Goal: Information Seeking & Learning: Find contact information

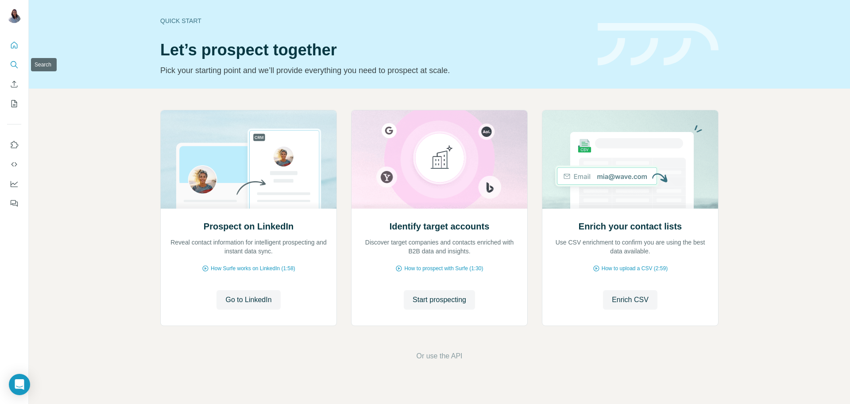
click at [13, 65] on icon "Search" at bounding box center [14, 64] width 9 height 9
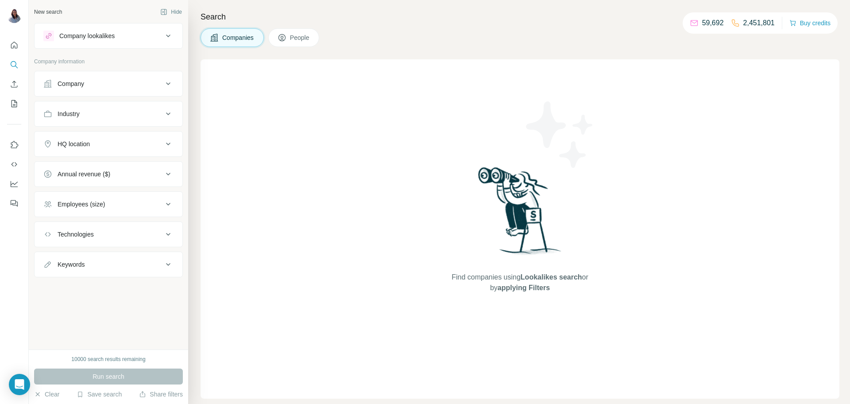
click at [141, 88] on button "Company" at bounding box center [109, 83] width 148 height 21
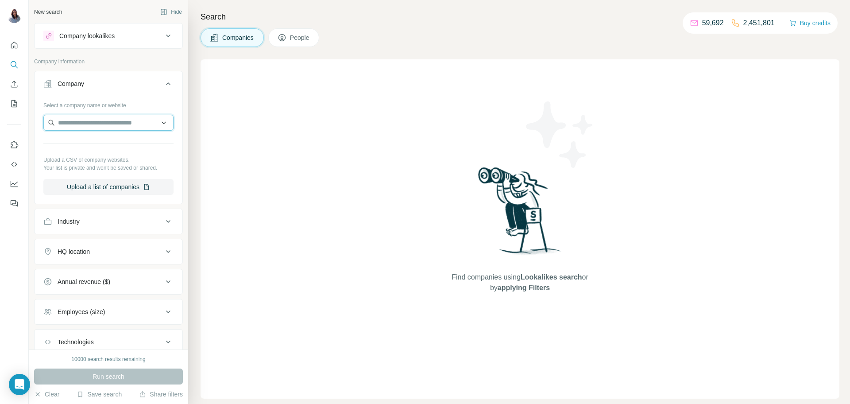
click at [117, 123] on input "text" at bounding box center [108, 123] width 130 height 16
paste input "*********"
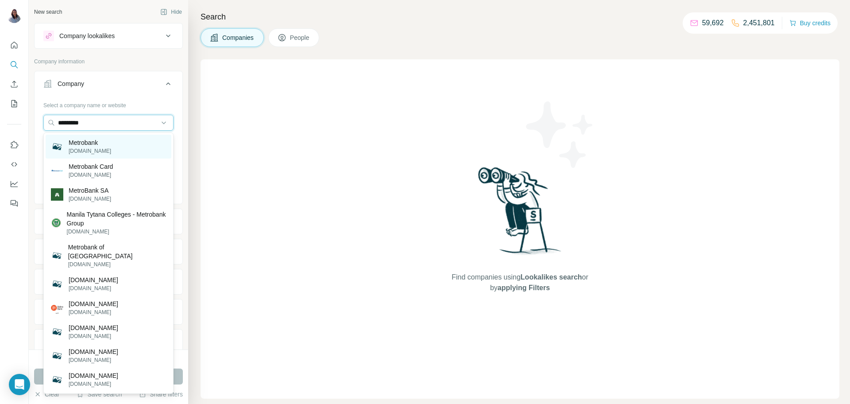
type input "*********"
click at [78, 147] on p "[DOMAIN_NAME]" at bounding box center [90, 151] width 42 height 8
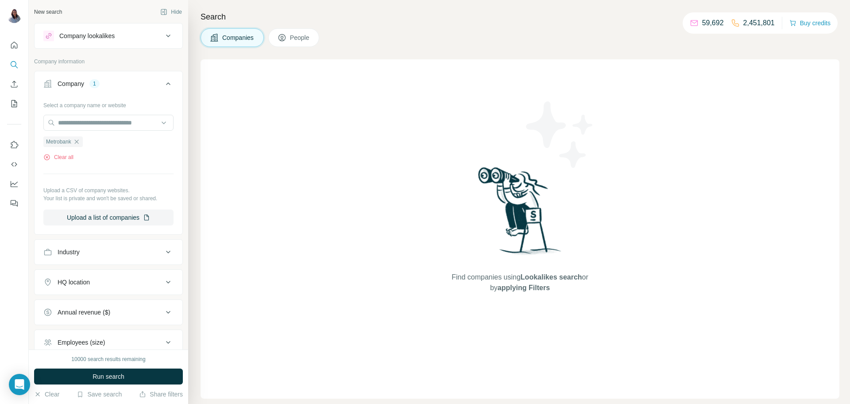
click at [314, 41] on button "People" at bounding box center [293, 37] width 51 height 19
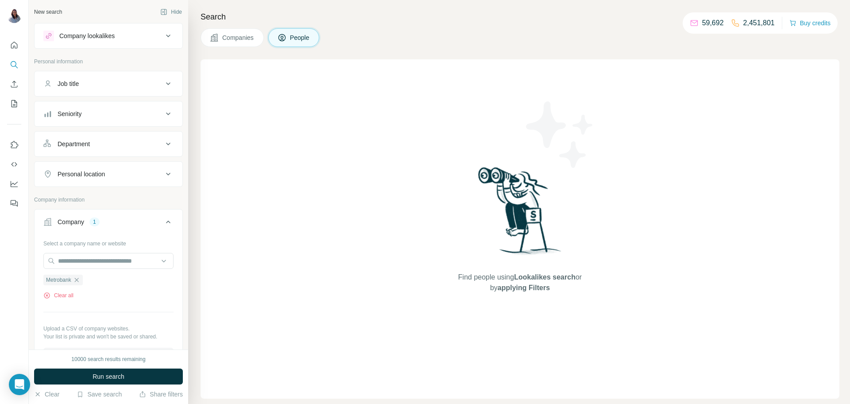
click at [166, 83] on icon at bounding box center [168, 83] width 11 height 11
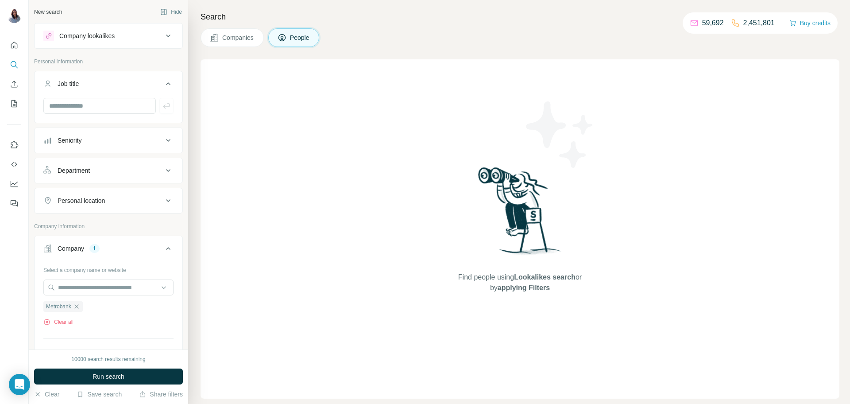
click at [165, 137] on icon at bounding box center [168, 140] width 11 height 11
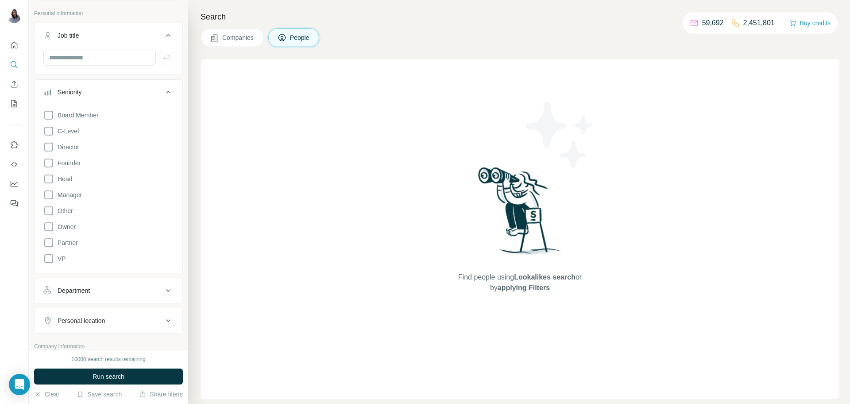
scroll to position [53, 0]
click at [52, 189] on icon at bounding box center [48, 190] width 11 height 11
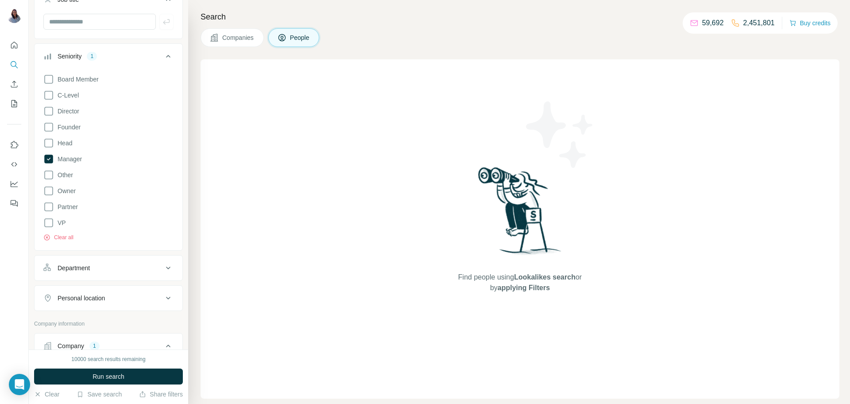
scroll to position [85, 0]
click at [105, 377] on span "Run search" at bounding box center [108, 376] width 32 height 9
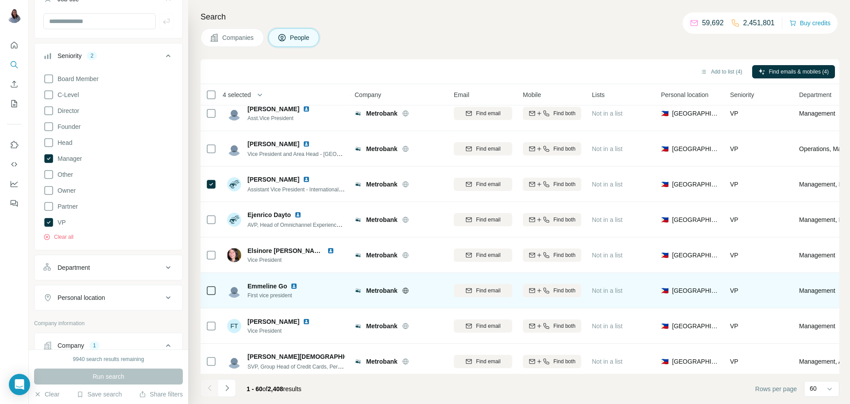
scroll to position [1856, 0]
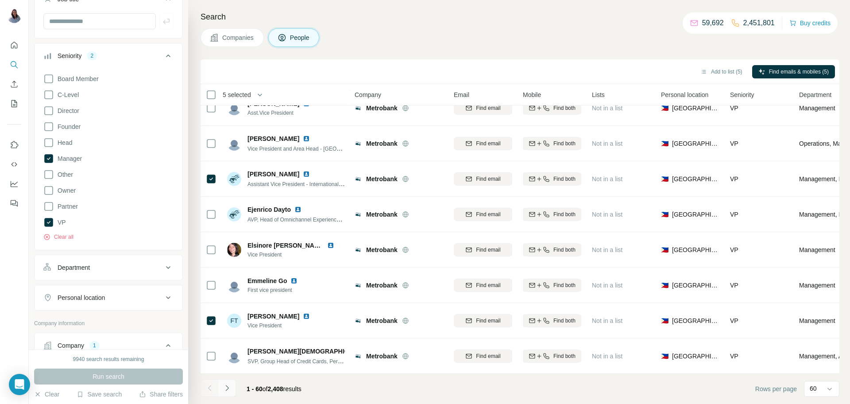
click at [227, 387] on icon "Navigate to next page" at bounding box center [226, 387] width 3 height 6
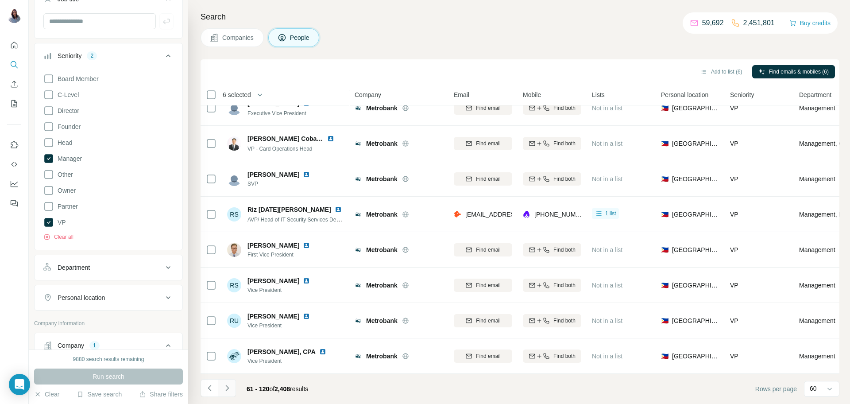
click at [226, 386] on icon "Navigate to next page" at bounding box center [227, 387] width 9 height 9
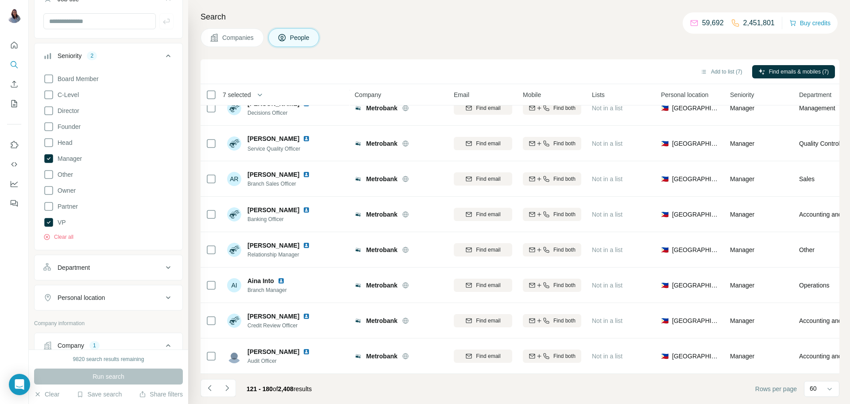
click at [227, 388] on icon "Navigate to next page" at bounding box center [227, 387] width 9 height 9
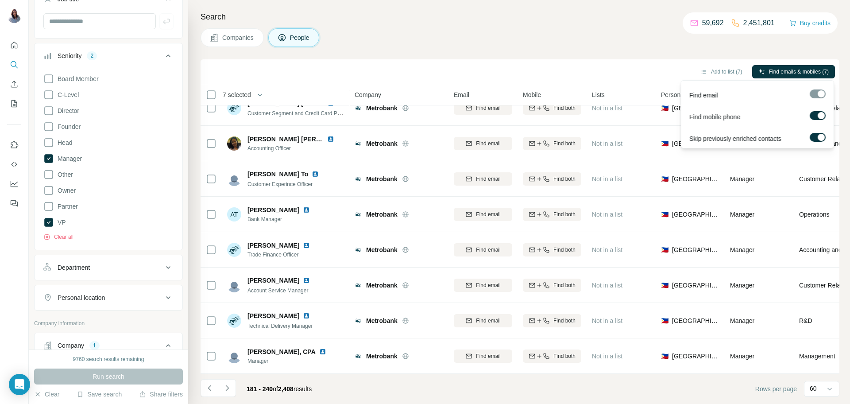
click at [790, 70] on span "Find emails & mobiles (7)" at bounding box center [799, 72] width 60 height 8
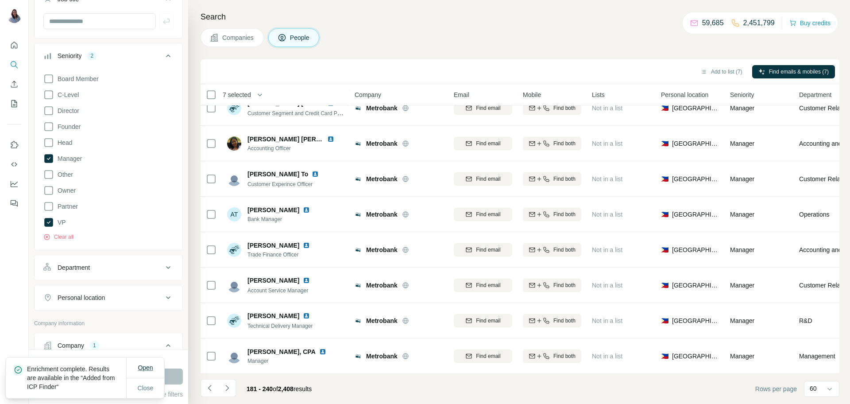
click at [148, 368] on span "Open" at bounding box center [145, 367] width 15 height 7
click at [545, 45] on div "Companies People" at bounding box center [519, 37] width 638 height 19
drag, startPoint x: 46, startPoint y: 223, endPoint x: 50, endPoint y: 194, distance: 29.2
click at [47, 224] on icon at bounding box center [48, 222] width 9 height 9
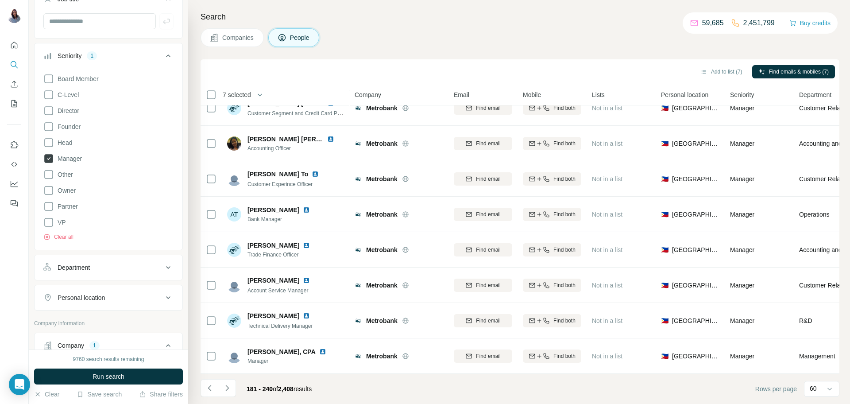
click at [49, 159] on icon at bounding box center [49, 158] width 4 height 3
click at [51, 111] on icon at bounding box center [48, 110] width 11 height 11
click at [49, 130] on icon at bounding box center [48, 126] width 9 height 9
click at [48, 125] on icon at bounding box center [48, 126] width 9 height 9
click at [51, 94] on icon at bounding box center [48, 94] width 11 height 11
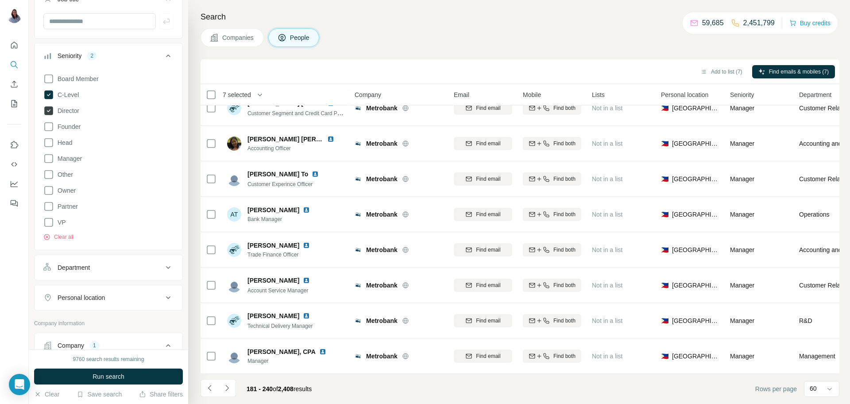
click at [49, 111] on icon at bounding box center [49, 110] width 4 height 3
click at [50, 156] on icon at bounding box center [48, 158] width 11 height 11
click at [50, 158] on icon at bounding box center [49, 158] width 4 height 3
click at [49, 157] on icon at bounding box center [48, 158] width 11 height 11
click at [49, 146] on icon at bounding box center [48, 142] width 11 height 11
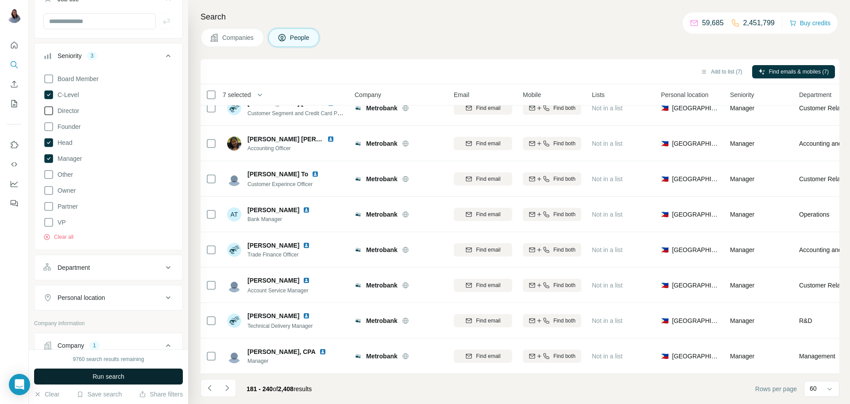
click at [95, 373] on span "Run search" at bounding box center [108, 376] width 32 height 9
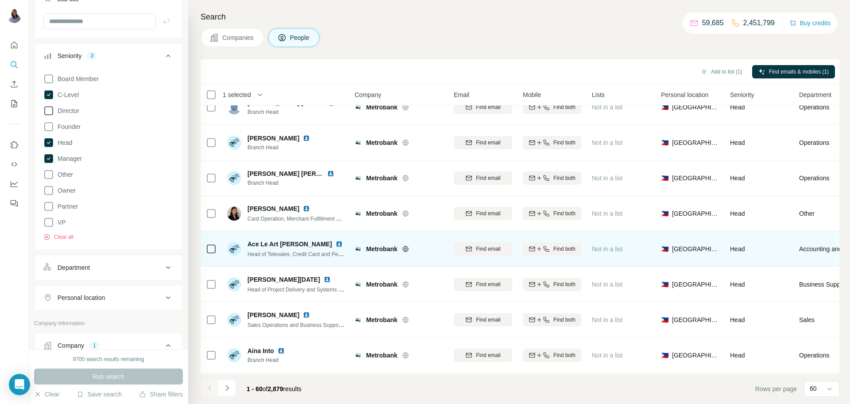
scroll to position [1196, 0]
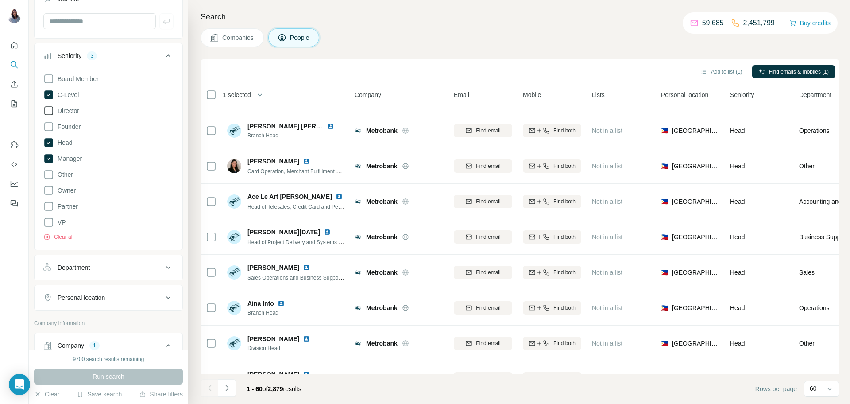
click at [519, 31] on div "Companies People" at bounding box center [519, 37] width 638 height 19
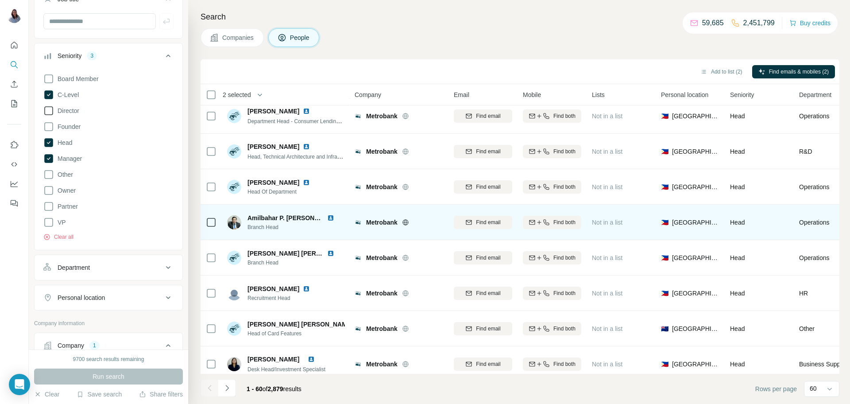
scroll to position [1856, 0]
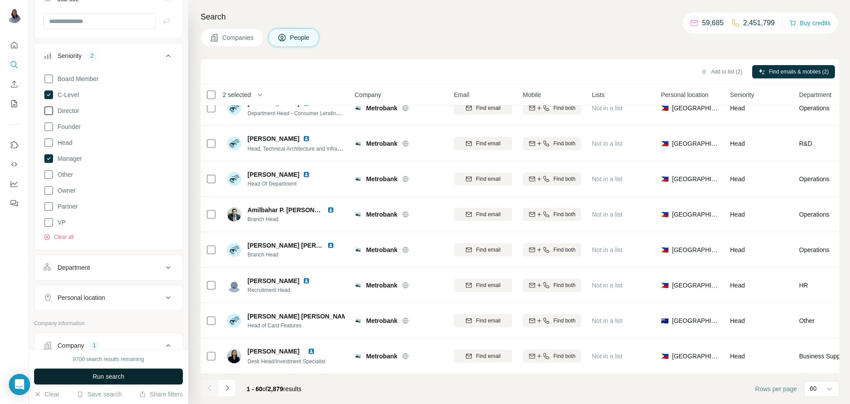
click at [110, 373] on span "Run search" at bounding box center [108, 376] width 32 height 9
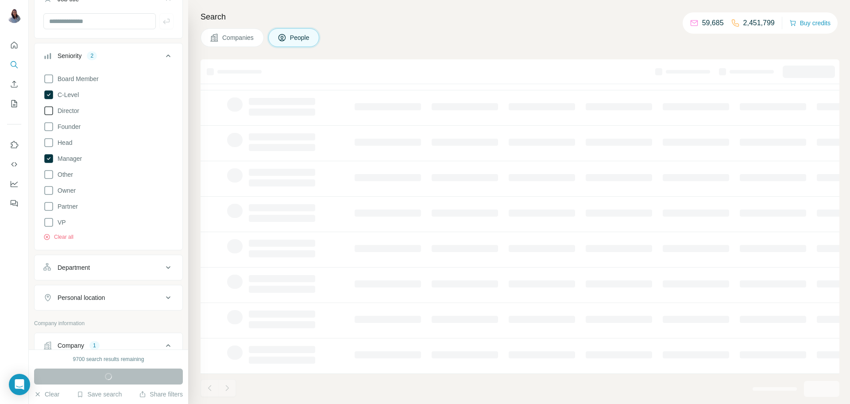
scroll to position [86, 0]
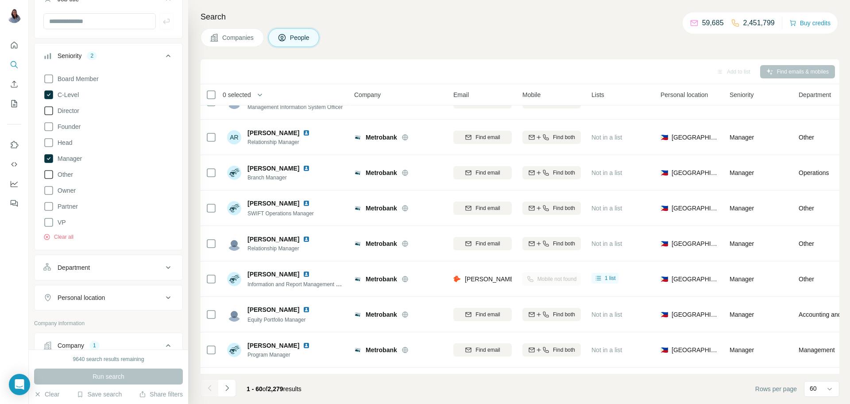
scroll to position [623, 0]
click at [50, 161] on icon at bounding box center [48, 158] width 9 height 9
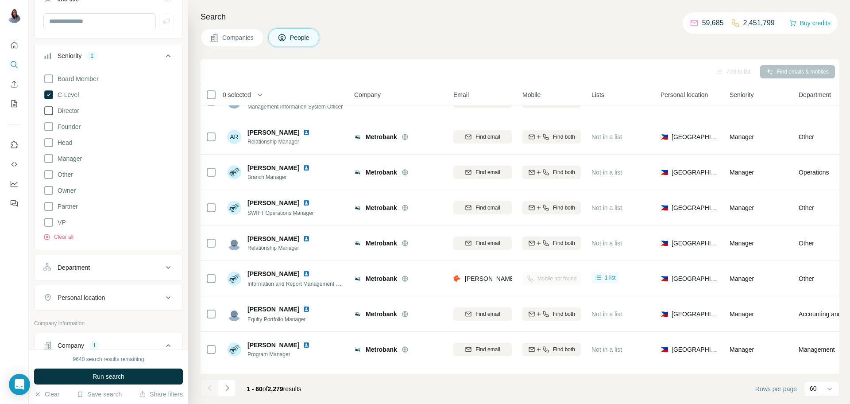
click at [49, 112] on icon at bounding box center [48, 110] width 11 height 11
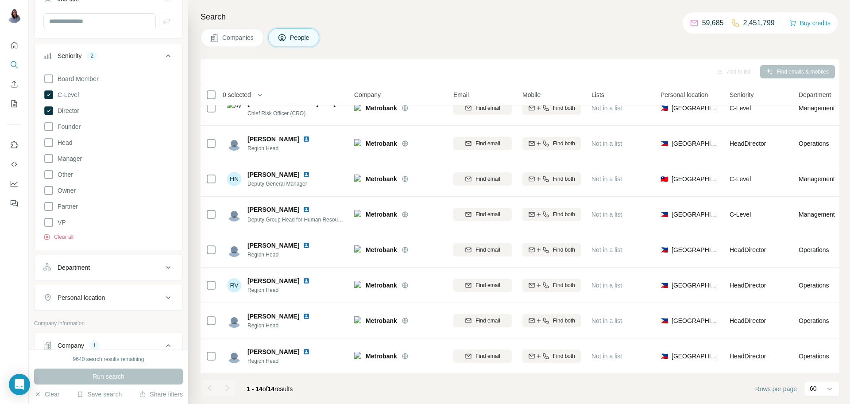
scroll to position [227, 0]
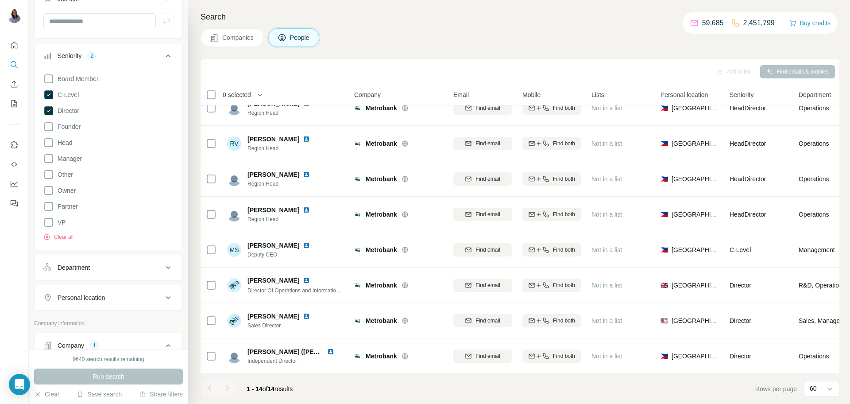
click at [568, 35] on div "Companies People" at bounding box center [519, 37] width 638 height 19
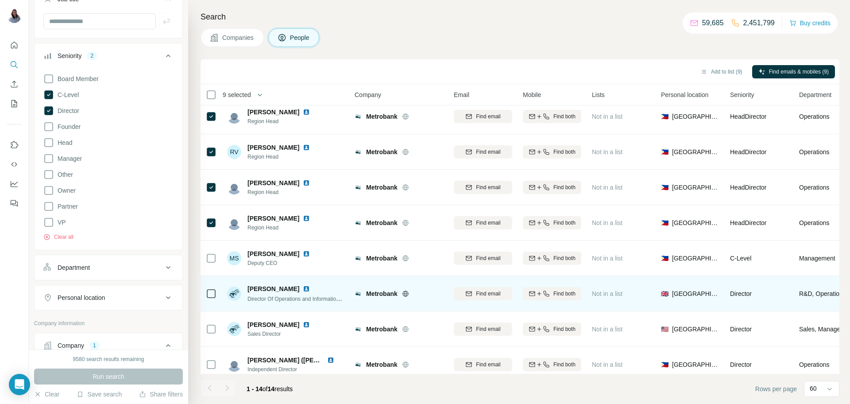
scroll to position [227, 0]
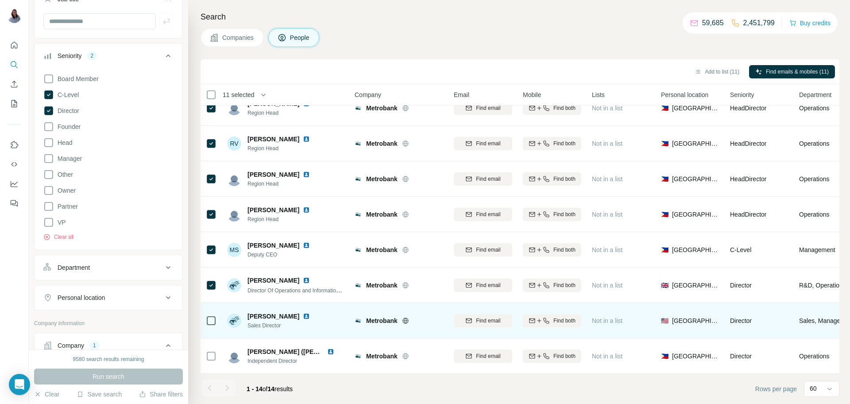
click at [212, 325] on icon at bounding box center [211, 320] width 11 height 11
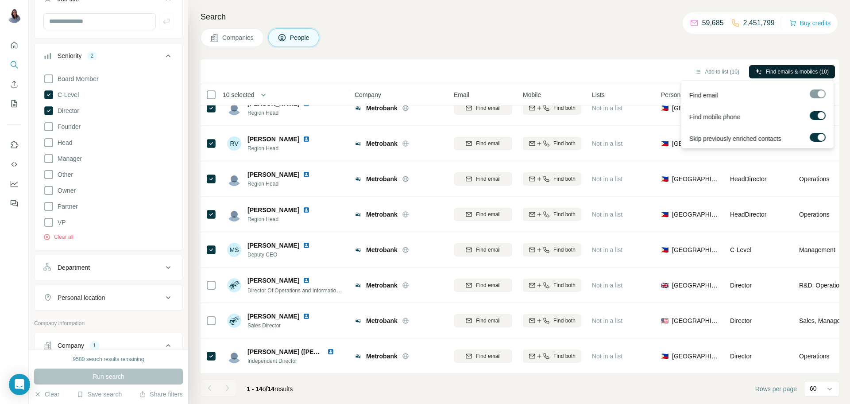
click at [814, 71] on span "Find emails & mobiles (10)" at bounding box center [796, 72] width 63 height 8
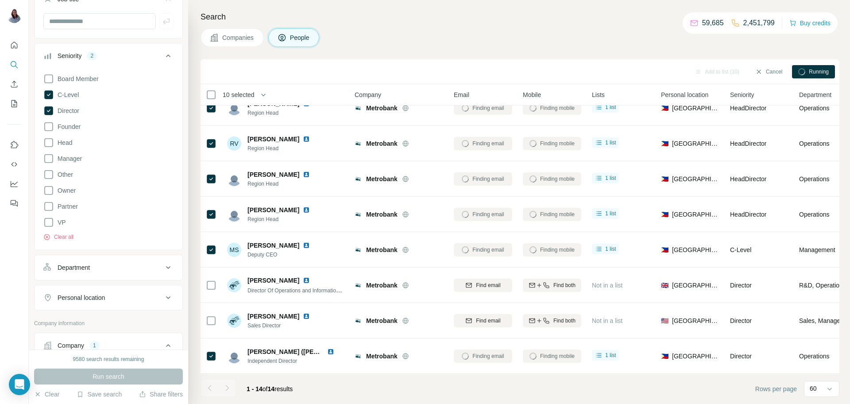
click at [473, 27] on div "Search Companies People Add to list (10) Cancel Running 10 selected People Comp…" at bounding box center [518, 202] width 661 height 404
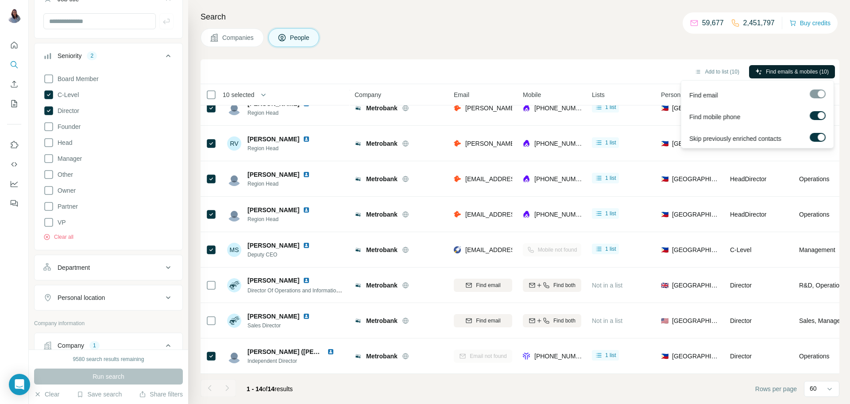
click at [773, 73] on span "Find emails & mobiles (10)" at bounding box center [796, 72] width 63 height 8
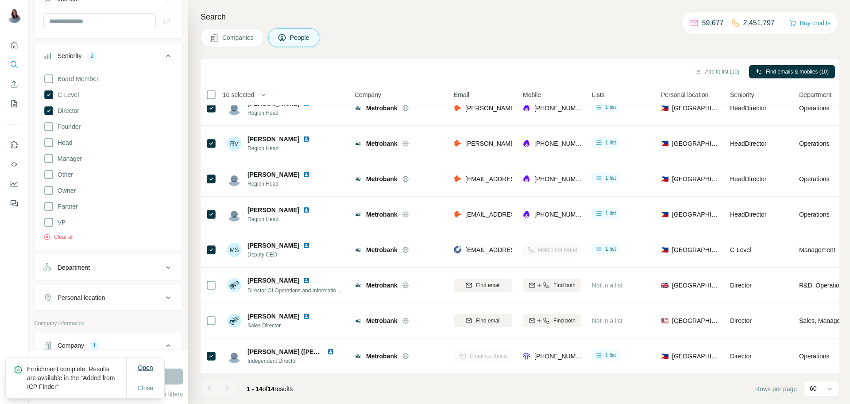
click at [146, 370] on span "Open" at bounding box center [145, 367] width 15 height 7
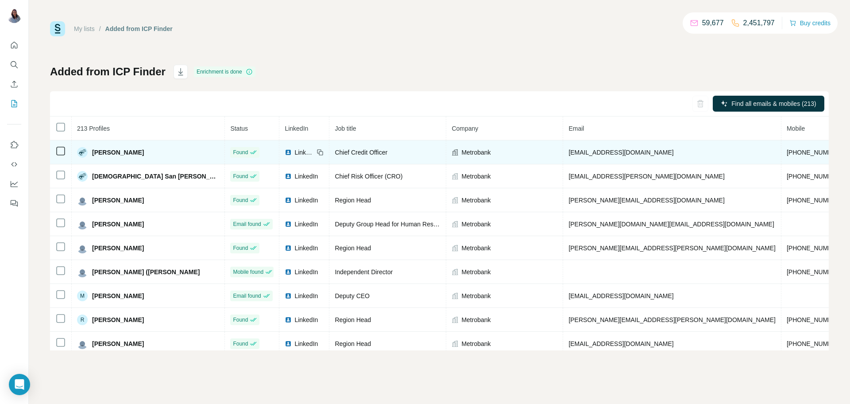
drag, startPoint x: 157, startPoint y: 154, endPoint x: 90, endPoint y: 148, distance: 67.1
click at [90, 148] on div "[PERSON_NAME]" at bounding box center [148, 152] width 142 height 11
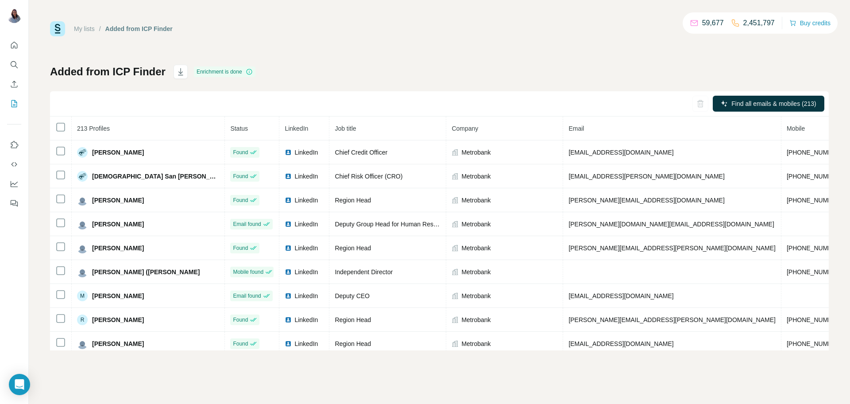
copy span "[PERSON_NAME]"
click at [370, 75] on div "Added from ICP Finder Enrichment is done Find all emails & mobiles (213) 213 Pr…" at bounding box center [439, 207] width 778 height 285
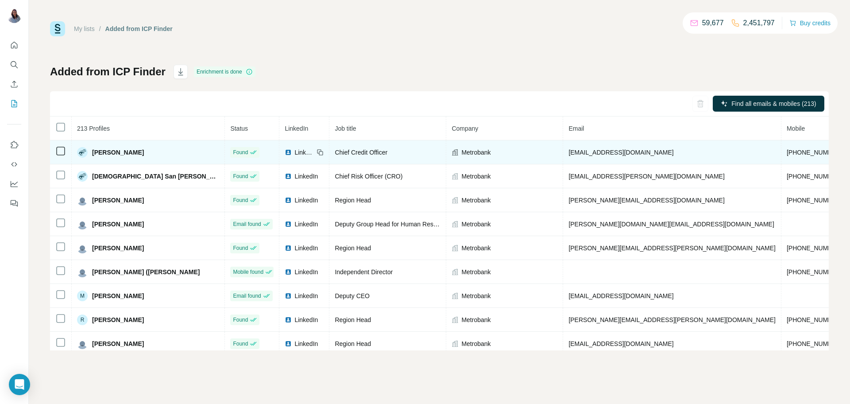
click at [334, 152] on span "Chief Credit Officer" at bounding box center [360, 152] width 53 height 7
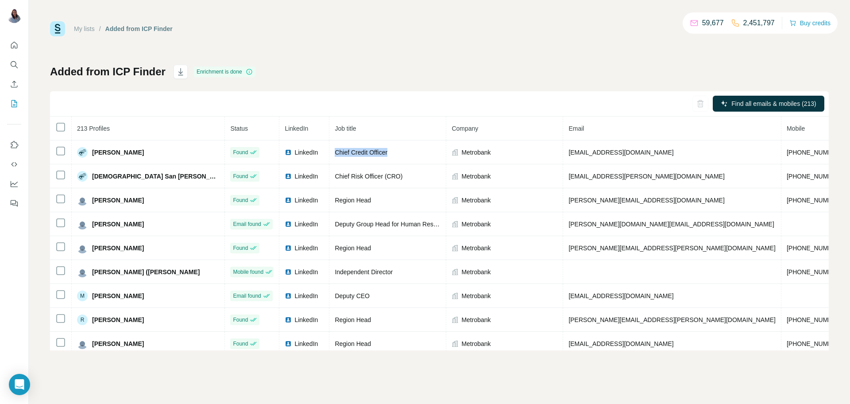
copy tr "Chief Credit Officer"
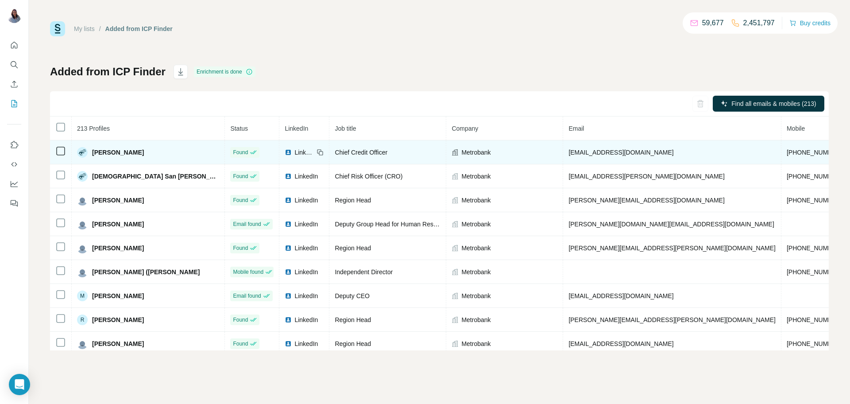
click at [568, 152] on span "[EMAIL_ADDRESS][DOMAIN_NAME]" at bounding box center [620, 152] width 105 height 7
copy span "[EMAIL_ADDRESS][DOMAIN_NAME]"
click at [786, 151] on span "[PHONE_NUMBER]" at bounding box center [814, 152] width 56 height 7
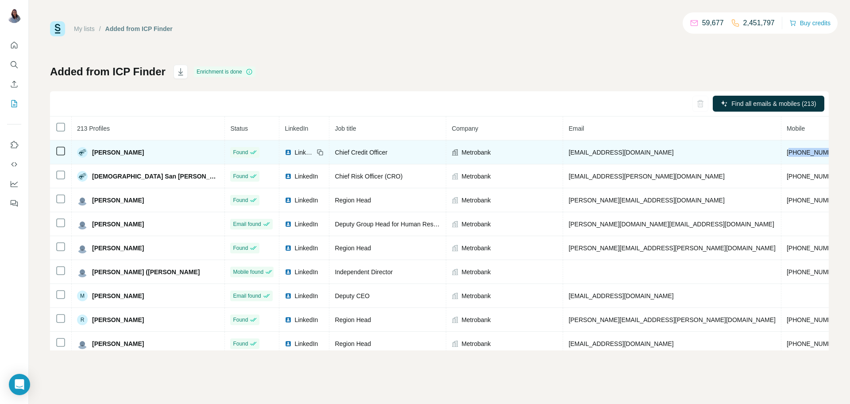
click at [786, 151] on span "[PHONE_NUMBER]" at bounding box center [814, 152] width 56 height 7
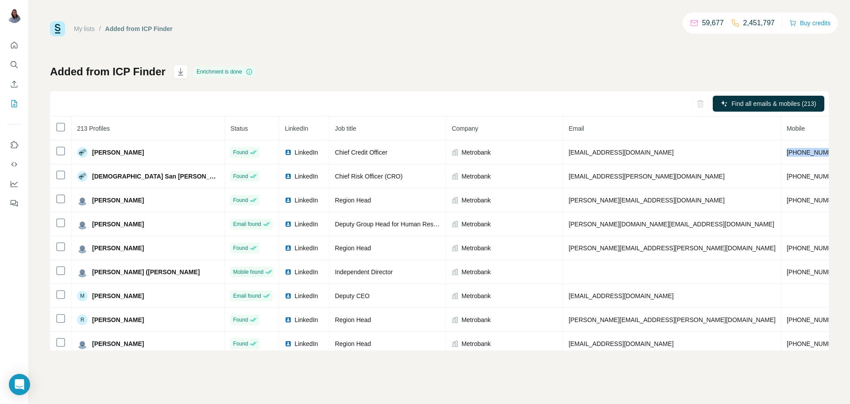
copy span "[PHONE_NUMBER]"
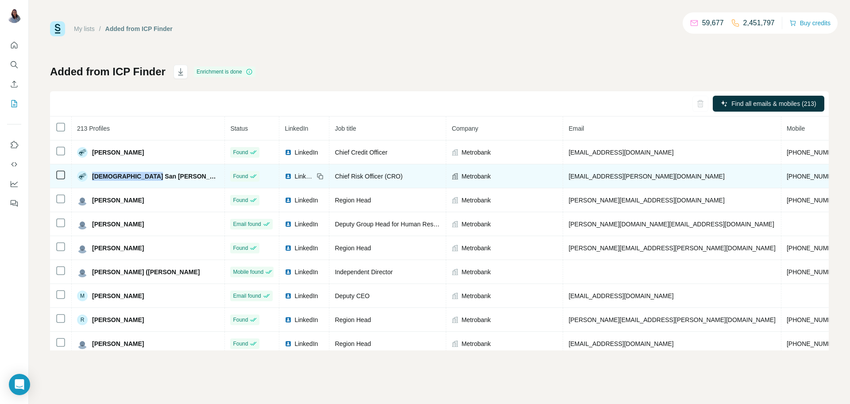
drag, startPoint x: 155, startPoint y: 176, endPoint x: 90, endPoint y: 175, distance: 65.1
click at [90, 175] on div "[DEMOGRAPHIC_DATA] San [PERSON_NAME]" at bounding box center [148, 176] width 142 height 11
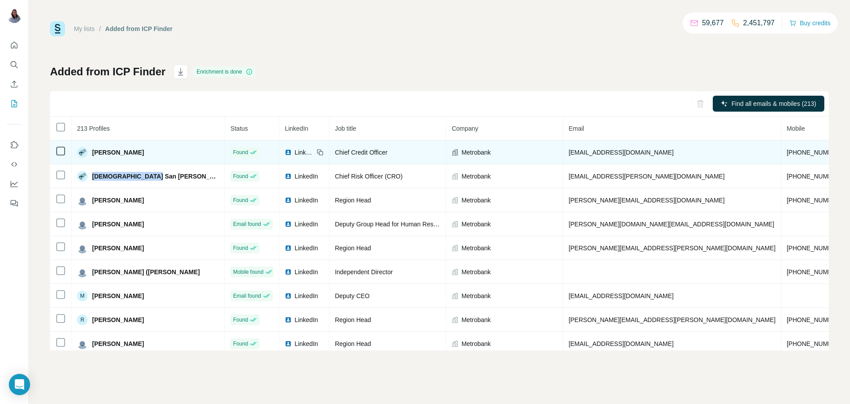
copy span "[DEMOGRAPHIC_DATA] San [PERSON_NAME]"
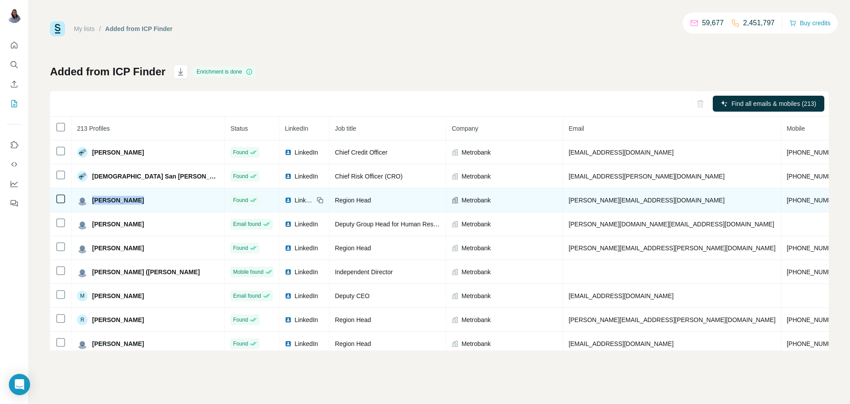
drag, startPoint x: 148, startPoint y: 200, endPoint x: 94, endPoint y: 205, distance: 54.3
click at [94, 205] on div "[PERSON_NAME]" at bounding box center [148, 200] width 142 height 11
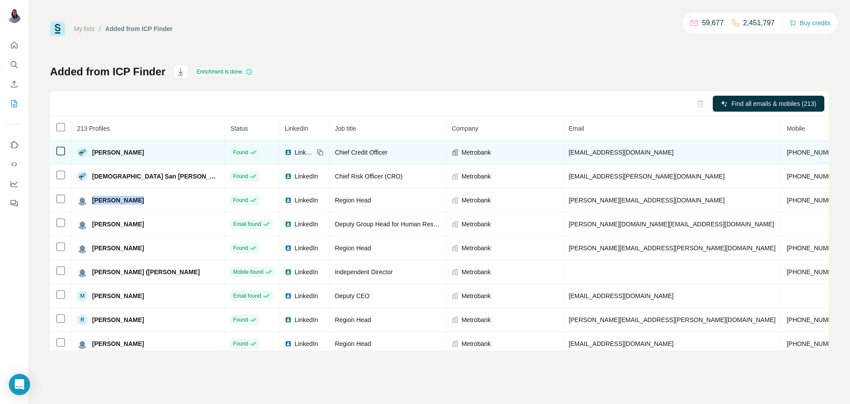
copy span "[PERSON_NAME]"
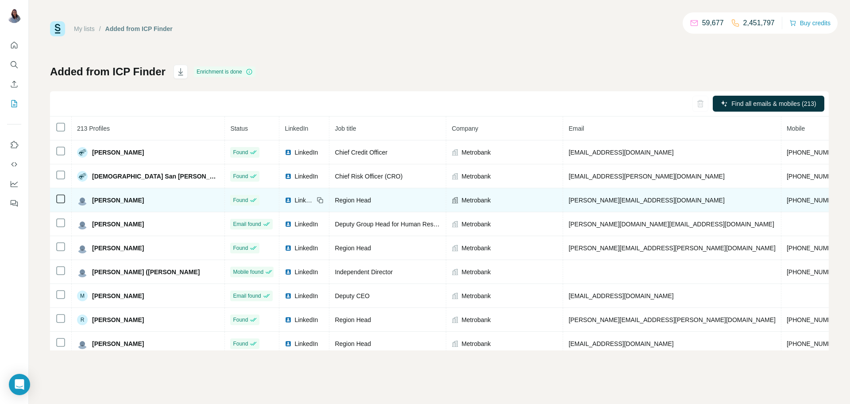
click at [334, 202] on span "Region Head" at bounding box center [352, 199] width 36 height 7
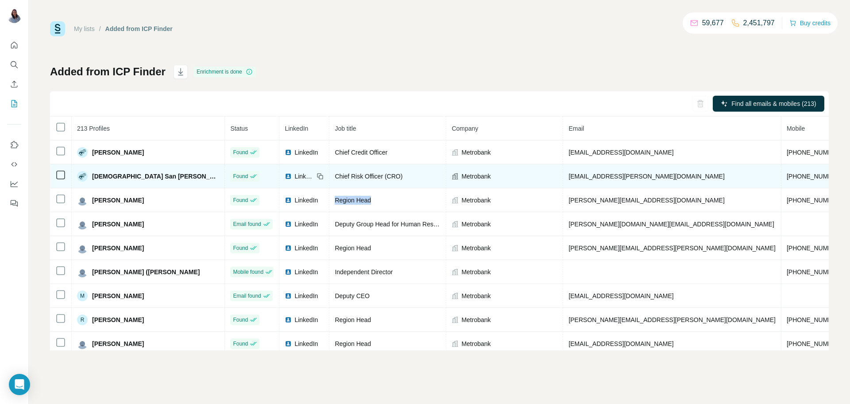
copy tr "Region Head"
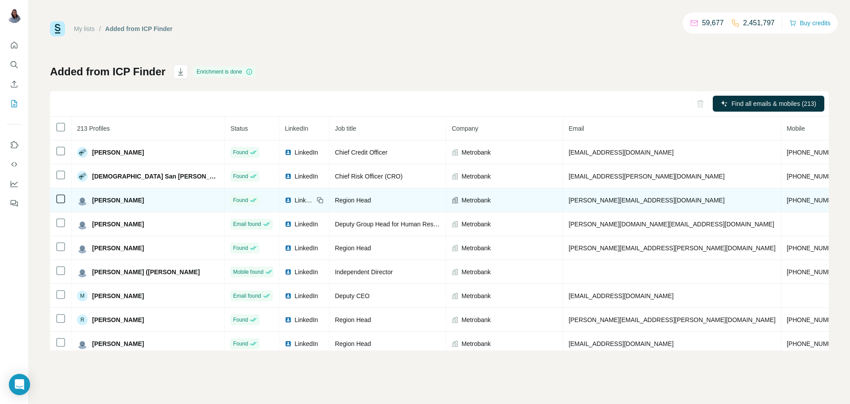
click at [569, 204] on span "[PERSON_NAME][EMAIL_ADDRESS][DOMAIN_NAME]" at bounding box center [646, 199] width 156 height 7
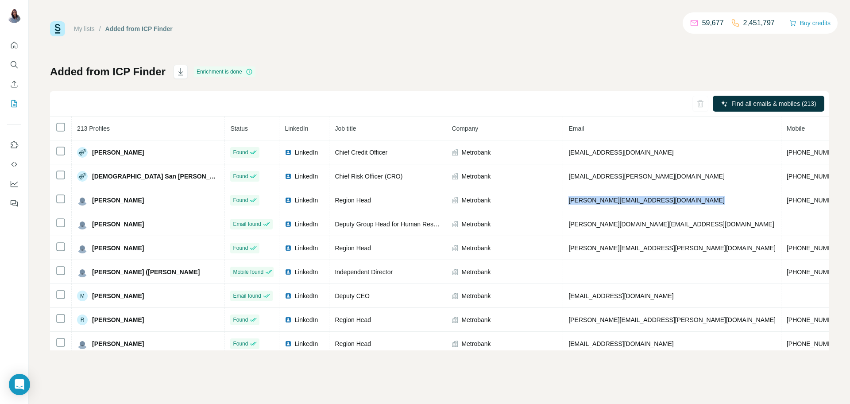
copy span "[PERSON_NAME][EMAIL_ADDRESS][DOMAIN_NAME]"
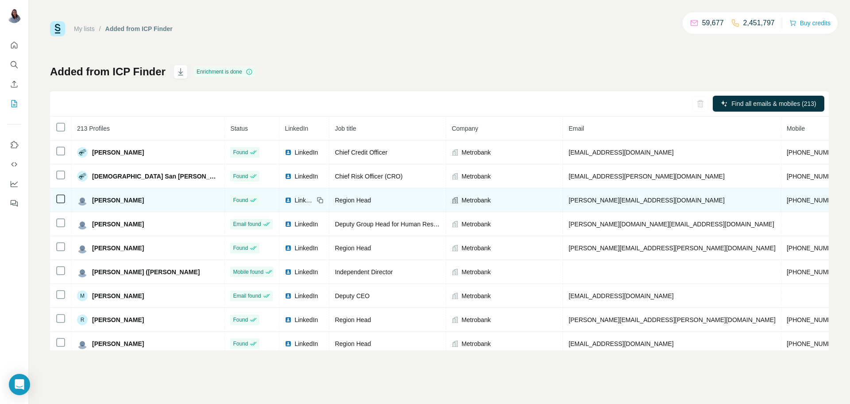
click at [786, 199] on span "[PHONE_NUMBER]" at bounding box center [814, 199] width 56 height 7
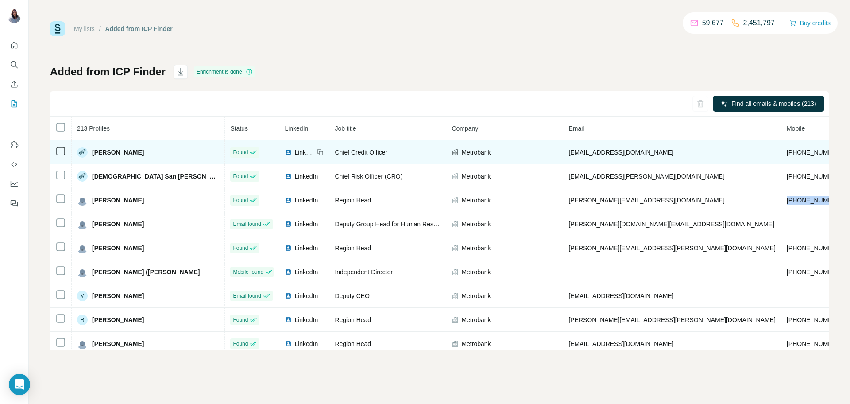
copy span "[PHONE_NUMBER]"
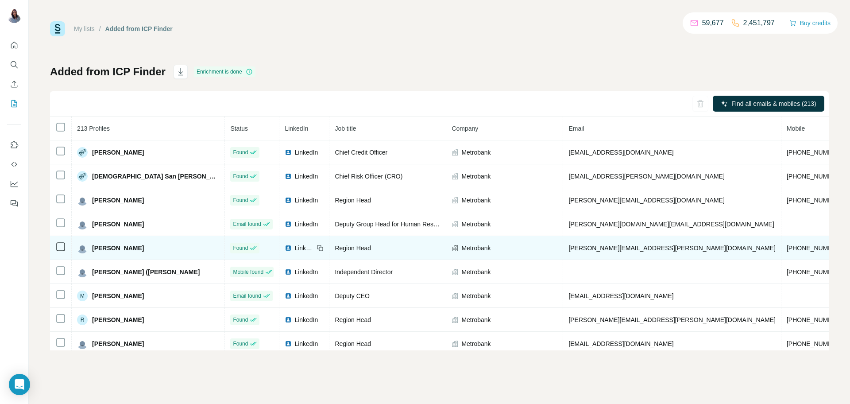
click at [117, 249] on span "[PERSON_NAME]" at bounding box center [118, 247] width 52 height 9
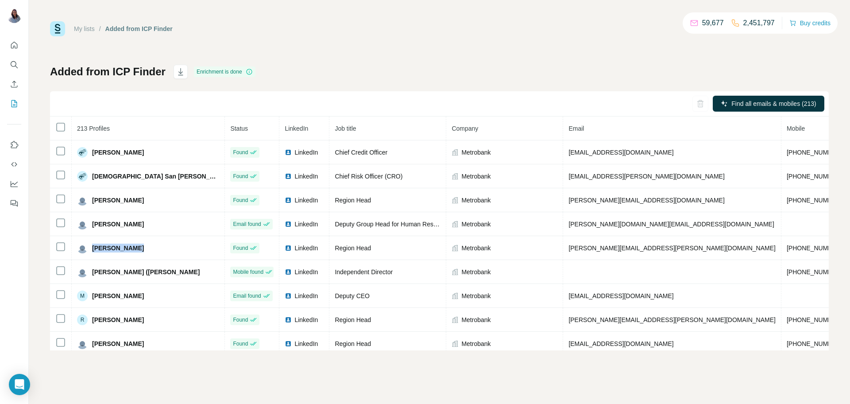
copy span "[PERSON_NAME]"
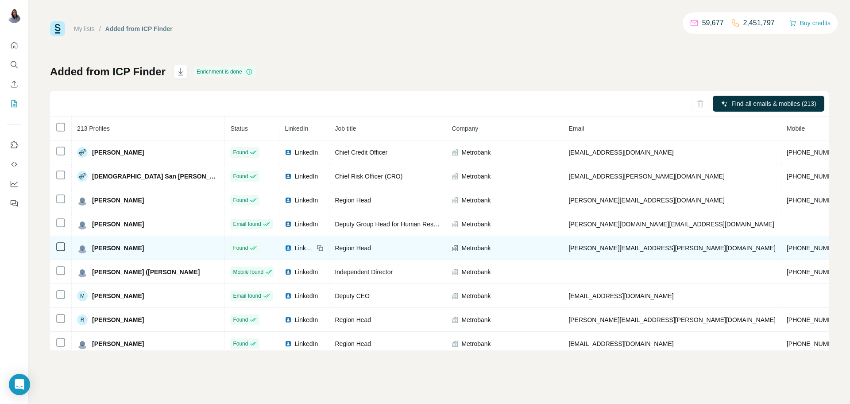
click at [334, 251] on span "Region Head" at bounding box center [352, 247] width 36 height 7
click at [581, 250] on span "[PERSON_NAME][EMAIL_ADDRESS][PERSON_NAME][DOMAIN_NAME]" at bounding box center [671, 247] width 207 height 7
click at [582, 250] on span "[PERSON_NAME][EMAIL_ADDRESS][PERSON_NAME][DOMAIN_NAME]" at bounding box center [671, 247] width 207 height 7
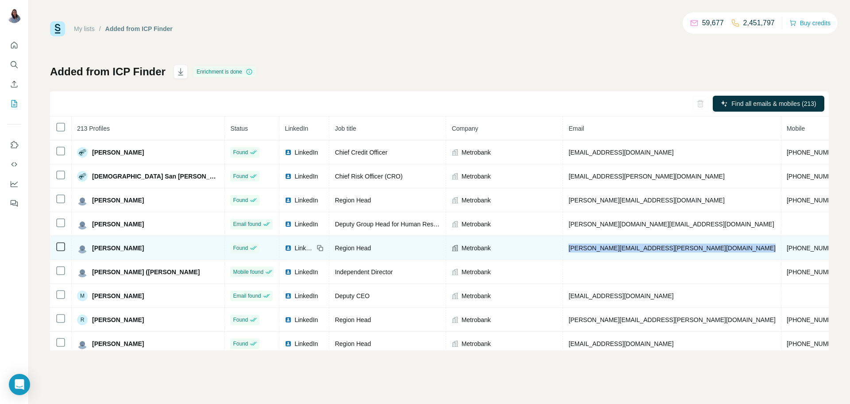
click at [582, 250] on span "[PERSON_NAME][EMAIL_ADDRESS][PERSON_NAME][DOMAIN_NAME]" at bounding box center [671, 247] width 207 height 7
click at [786, 249] on span "[PHONE_NUMBER]" at bounding box center [814, 247] width 56 height 7
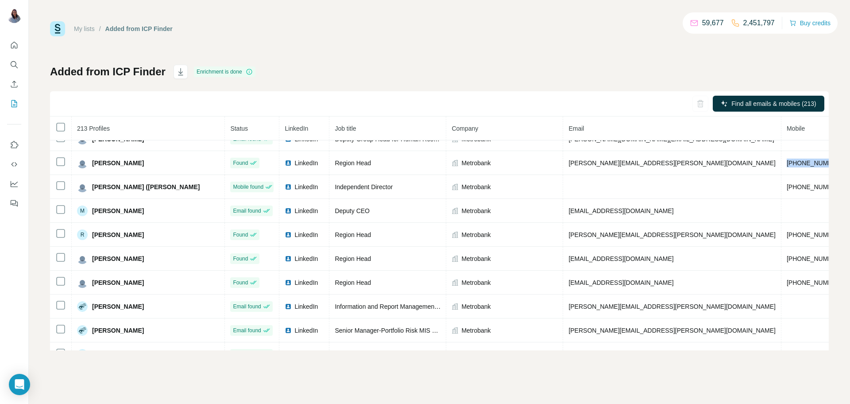
scroll to position [95, 0]
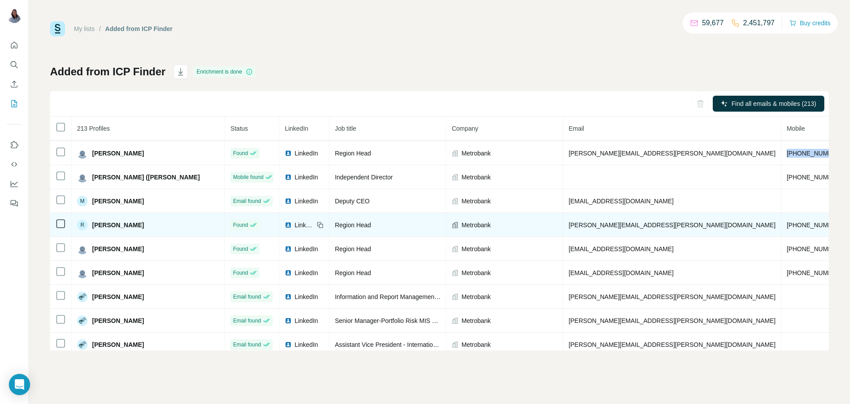
drag, startPoint x: 135, startPoint y: 234, endPoint x: 85, endPoint y: 233, distance: 50.0
click at [86, 234] on td "R Randell Victoriano" at bounding box center [148, 225] width 153 height 24
click at [334, 227] on span "Region Head" at bounding box center [352, 224] width 36 height 7
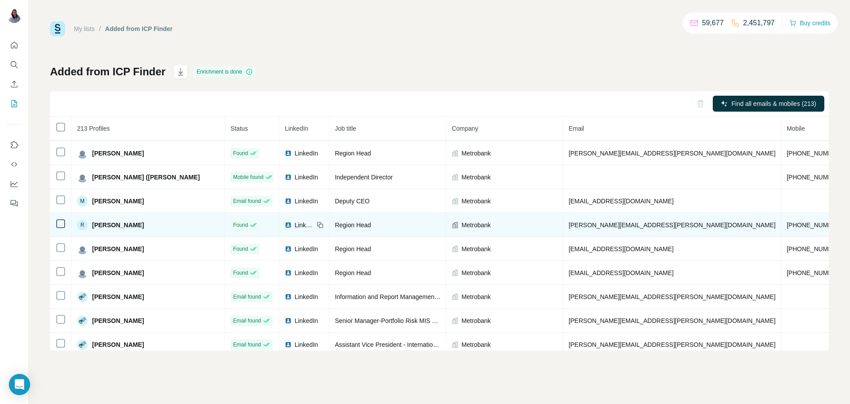
click at [653, 233] on td "[PERSON_NAME][EMAIL_ADDRESS][PERSON_NAME][DOMAIN_NAME]" at bounding box center [672, 225] width 218 height 24
click at [781, 222] on td "[PHONE_NUMBER]" at bounding box center [814, 225] width 67 height 24
drag, startPoint x: 676, startPoint y: 222, endPoint x: 680, endPoint y: 228, distance: 7.6
click at [781, 223] on td "[PHONE_NUMBER]" at bounding box center [814, 225] width 67 height 24
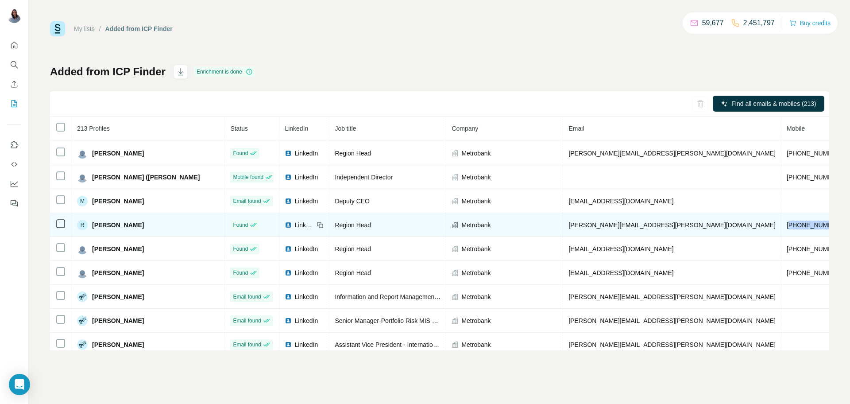
click at [786, 228] on span "[PHONE_NUMBER]" at bounding box center [814, 224] width 56 height 7
click at [569, 227] on span "[PERSON_NAME][EMAIL_ADDRESS][PERSON_NAME][DOMAIN_NAME]" at bounding box center [671, 224] width 207 height 7
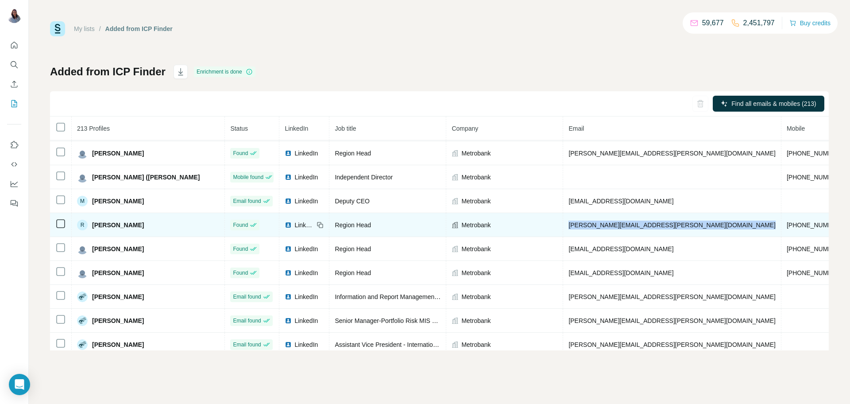
click at [569, 227] on span "[PERSON_NAME][EMAIL_ADDRESS][PERSON_NAME][DOMAIN_NAME]" at bounding box center [671, 224] width 207 height 7
